Goal: Transaction & Acquisition: Obtain resource

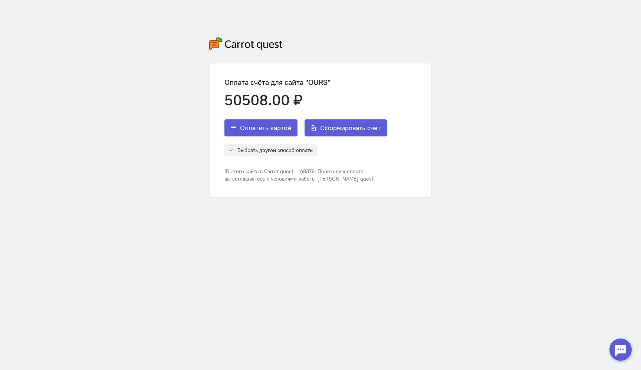
click at [629, 359] on div at bounding box center [621, 350] width 30 height 30
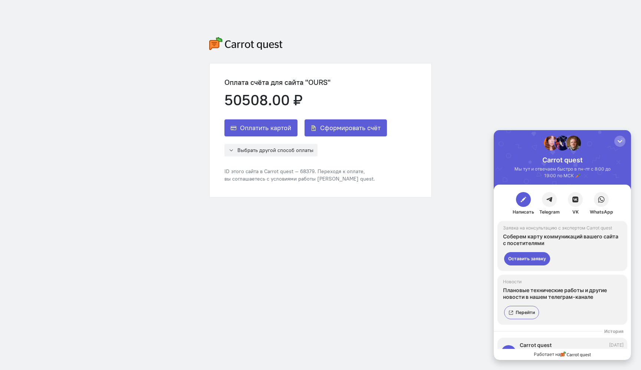
scroll to position [22, 0]
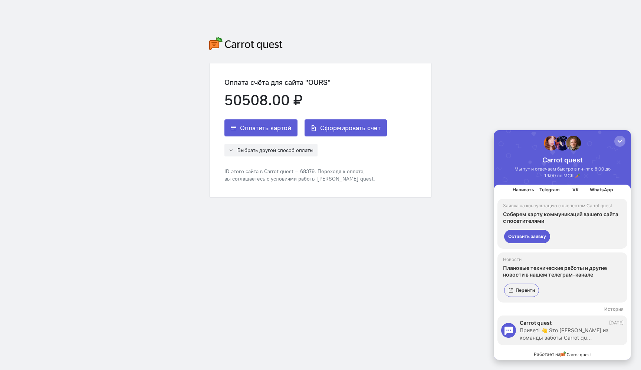
click at [531, 238] on button "Оставить заявку" at bounding box center [527, 236] width 46 height 13
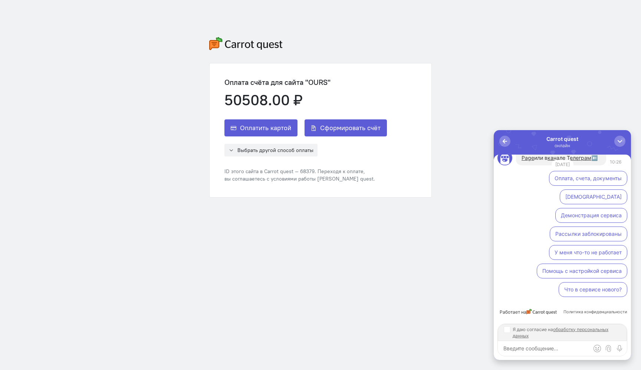
click at [508, 329] on input "Я даю согласие на обработку персональных данных" at bounding box center [507, 330] width 6 height 6
click at [508, 333] on input "Я даю согласие на обработку персональных данных" at bounding box center [507, 330] width 6 height 6
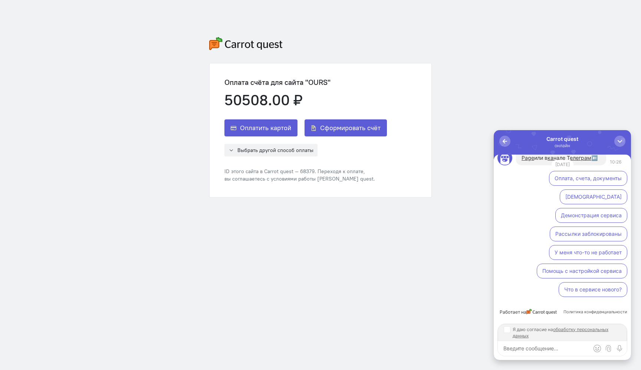
checkbox input "true"
click at [517, 345] on textarea at bounding box center [562, 348] width 129 height 15
paste textarea "129329, Город [GEOGRAPHIC_DATA], [GEOGRAPHIC_DATA]тер. г. Муниципальный Округ 3…"
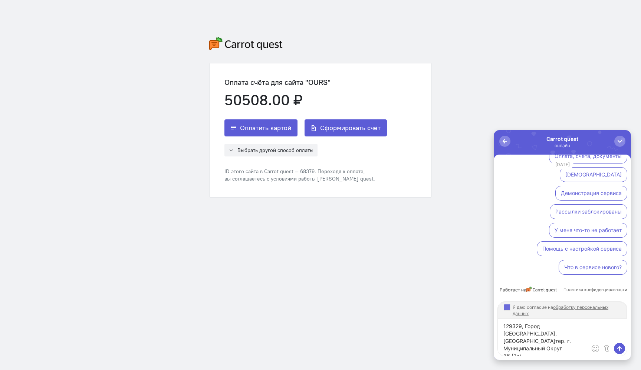
scroll to position [3, 0]
type textarea "129329, Город [GEOGRAPHIC_DATA], [GEOGRAPHIC_DATA]тер. г. Муниципальный Округ 3…"
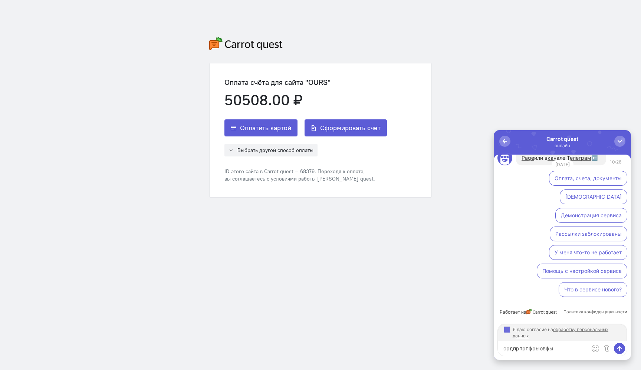
type textarea "ордпрпрпфрыовфы"
click at [552, 350] on textarea "ордпрпрпфрыовфы" at bounding box center [562, 348] width 129 height 15
click at [580, 186] on button "Оплата, счета, документы" at bounding box center [588, 178] width 78 height 15
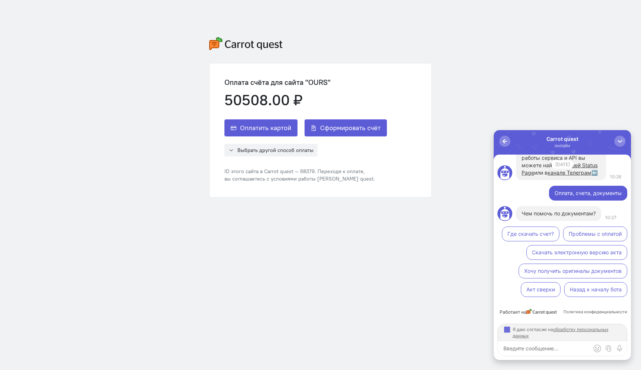
click at [615, 234] on button "Проблемы с оплатой" at bounding box center [595, 234] width 64 height 15
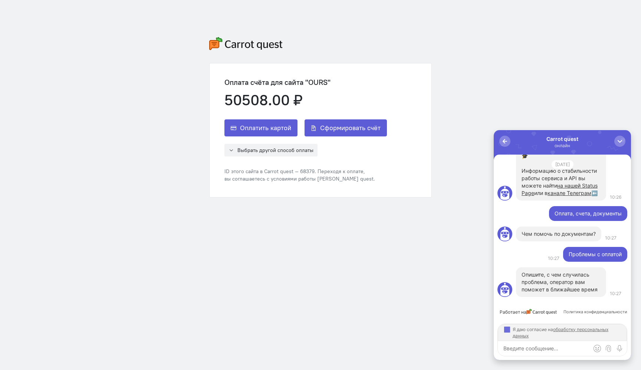
click at [546, 349] on textarea at bounding box center [562, 348] width 129 height 15
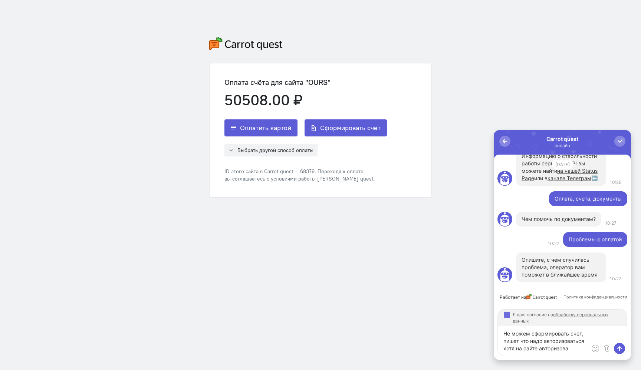
type textarea "Не можем сформировать счет, пишет что надо авторизоваться хотя на сайте авториз…"
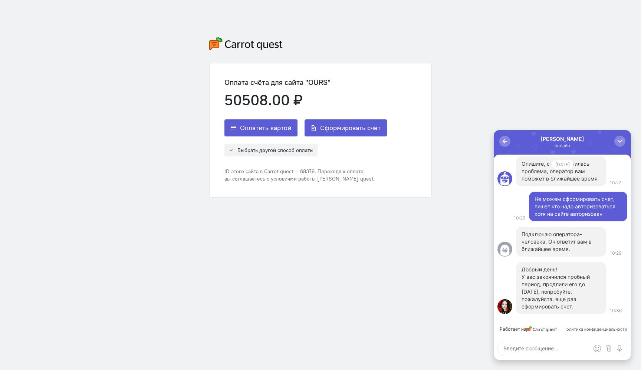
click at [552, 344] on textarea at bounding box center [562, 348] width 129 height 15
type textarea "Так мы пытаемся, после того как данные все заполнили и нажимаем дальше пишет чт…"
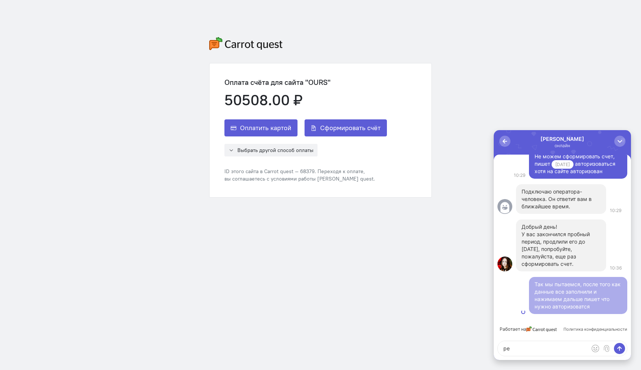
type textarea "р"
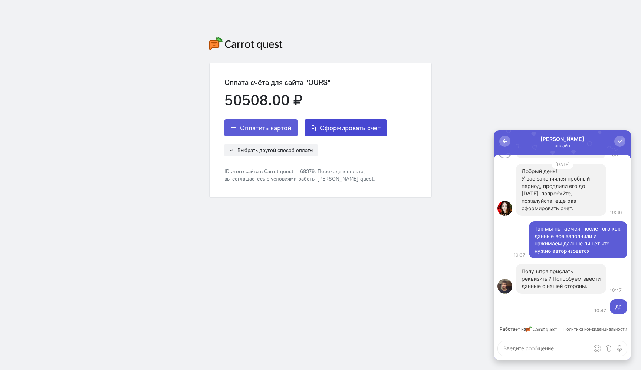
click at [354, 132] on span "Сформировать счёт" at bounding box center [350, 128] width 60 height 9
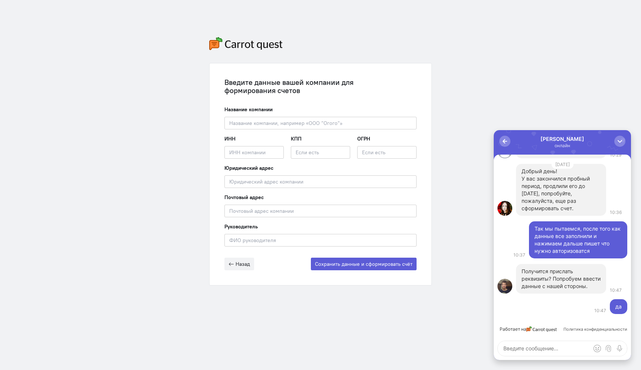
click at [533, 352] on textarea at bounding box center [562, 348] width 129 height 15
paste textarea "ООО "ГАЛТ СИСТЕМС" 129329, Город [GEOGRAPHIC_DATA], [GEOGRAPHIC_DATA]тер. г. Му…"
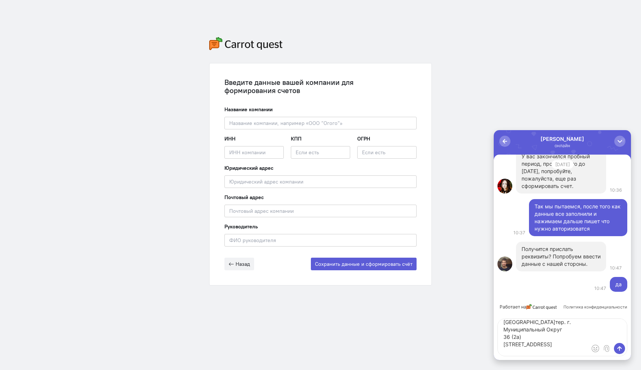
scroll to position [33, 0]
click at [536, 345] on textarea "ООО "ГАЛТ СИСТЕМС" 129329, Город [GEOGRAPHIC_DATA], [GEOGRAPHIC_DATA]тер. г. Му…" at bounding box center [562, 337] width 129 height 37
type textarea "ООО "ГАЛТ СИСТЕМС" 129329, Город [GEOGRAPHIC_DATA], [GEOGRAPHIC_DATA]тер. г. Му…"
click at [545, 340] on textarea "ООО "ГАЛТ СИСТЕМС" 129329, Город [GEOGRAPHIC_DATA], [GEOGRAPHIC_DATA]тер. г. Му…" at bounding box center [562, 337] width 129 height 37
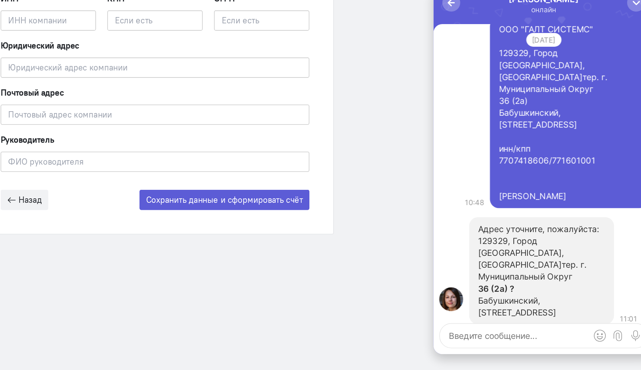
scroll to position [0, 0]
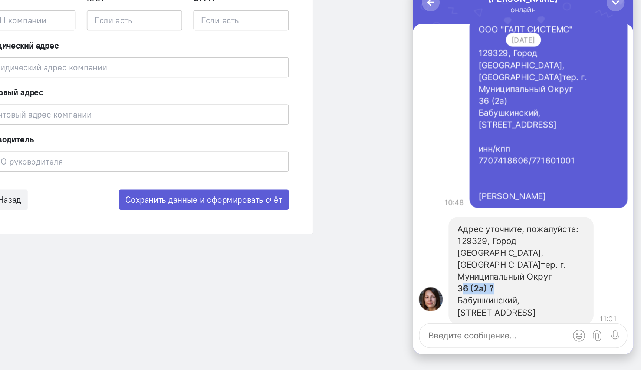
drag, startPoint x: 463, startPoint y: 173, endPoint x: 443, endPoint y: 173, distance: 20.0
click at [443, 173] on strong "36 (2а) ?" at bounding box center [452, 174] width 23 height 6
copy strong "6 (2а) ?"
click at [439, 203] on textarea at bounding box center [481, 203] width 129 height 15
paste textarea "6 (2а) ?"
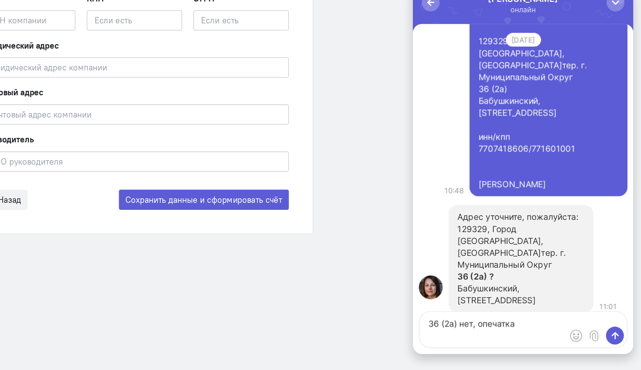
scroll to position [-35, 0]
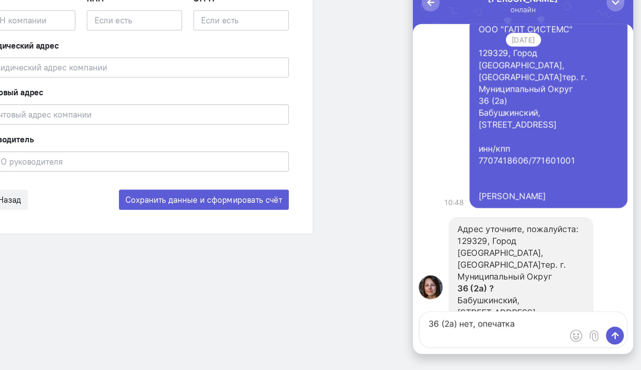
drag, startPoint x: 454, startPoint y: 58, endPoint x: 526, endPoint y: 89, distance: 78.5
click at [526, 89] on div "ООО "ГАЛТ СИСТЕМС" 129329, Город [GEOGRAPHIC_DATA], вн.тер. г. Муниципальный Ок…" at bounding box center [497, 64] width 87 height 111
copy div "129329, Город [GEOGRAPHIC_DATA], [GEOGRAPHIC_DATA]тер. г. Муниципальный Округ 3…"
click at [451, 206] on textarea "36 (2а) нет, опечатка" at bounding box center [481, 200] width 129 height 22
paste textarea "129329, Город [GEOGRAPHIC_DATA], [GEOGRAPHIC_DATA]тер. г. Муниципальный Округ 3…"
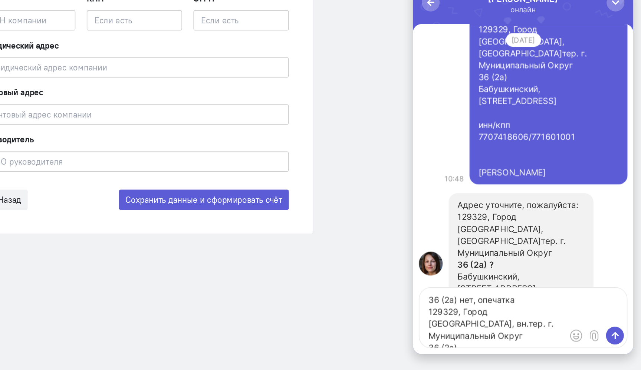
scroll to position [-49, 0]
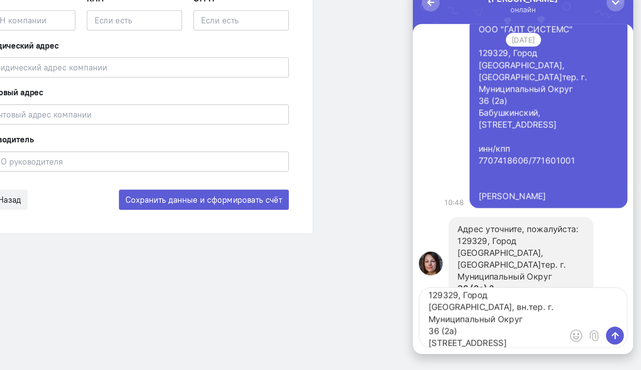
click at [453, 191] on textarea "36 (2а) нет, опечатка 129329, Город [GEOGRAPHIC_DATA], вн.тер. г. Муниципальный…" at bounding box center [481, 192] width 129 height 37
type textarea "36 (2а) нет, опечатка 129329, Город [GEOGRAPHIC_DATA], вн.тер. г. Муниципальный…"
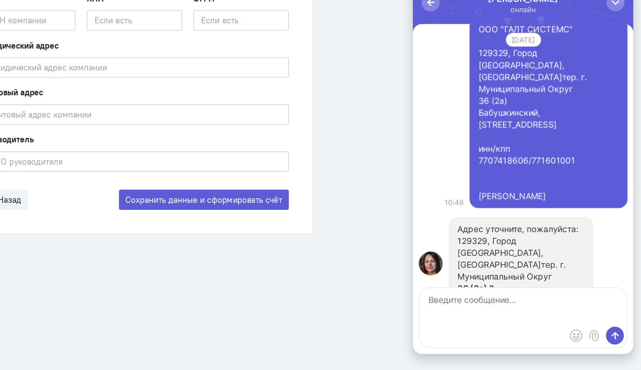
scroll to position [0, 0]
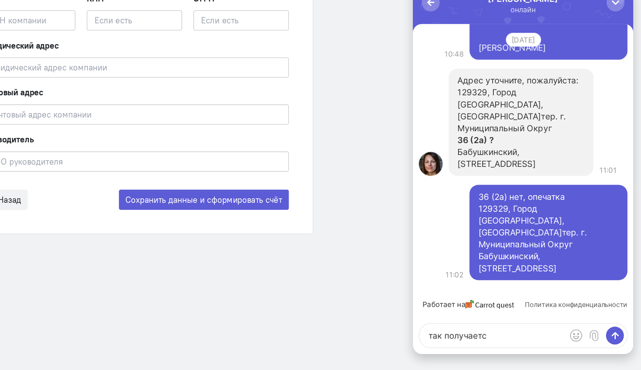
type textarea "так получается"
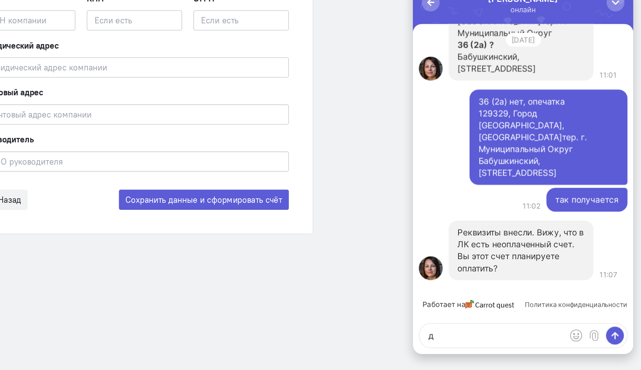
type textarea "да"
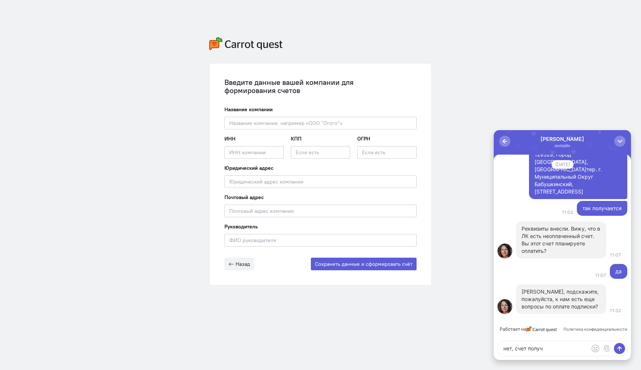
type textarea "нет, счет получи"
type textarea "счет как получим?"
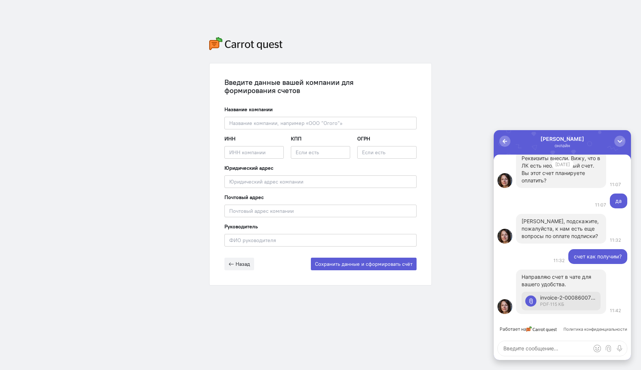
click at [575, 301] on div "invoice-2-00086007-8 (1).pdf" at bounding box center [568, 298] width 57 height 7
click at [546, 352] on textarea at bounding box center [562, 348] width 129 height 15
type textarea "супер, спасибо!"
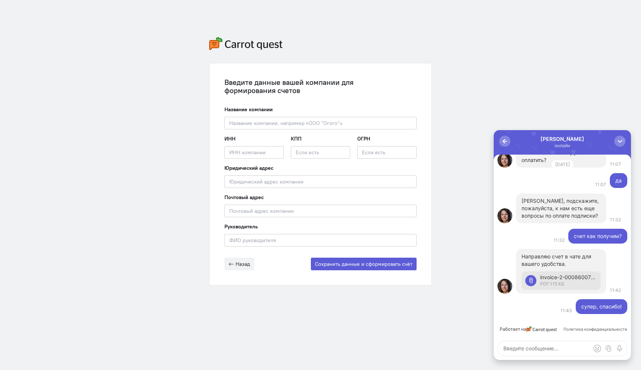
click at [557, 121] on div "Введите данные вашей компании для формирования счетов Название компании Введите…" at bounding box center [320, 161] width 641 height 323
